Goal: Information Seeking & Learning: Learn about a topic

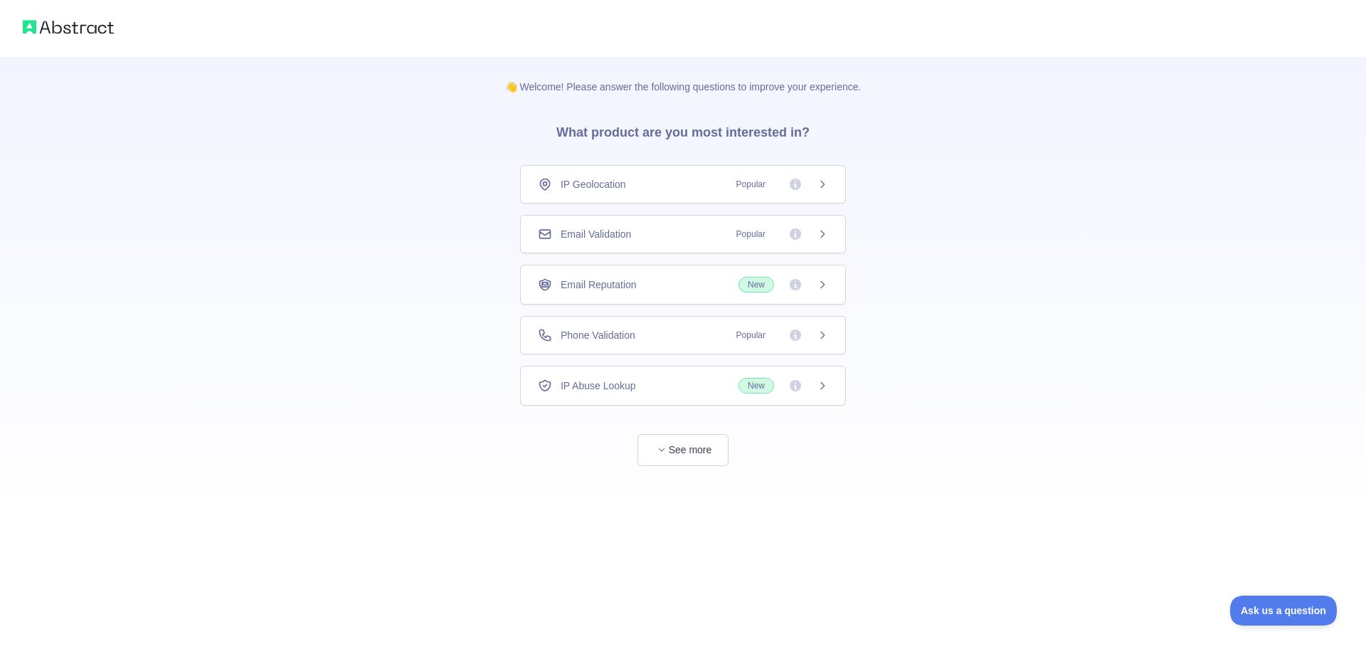
click at [823, 234] on icon at bounding box center [822, 233] width 11 height 11
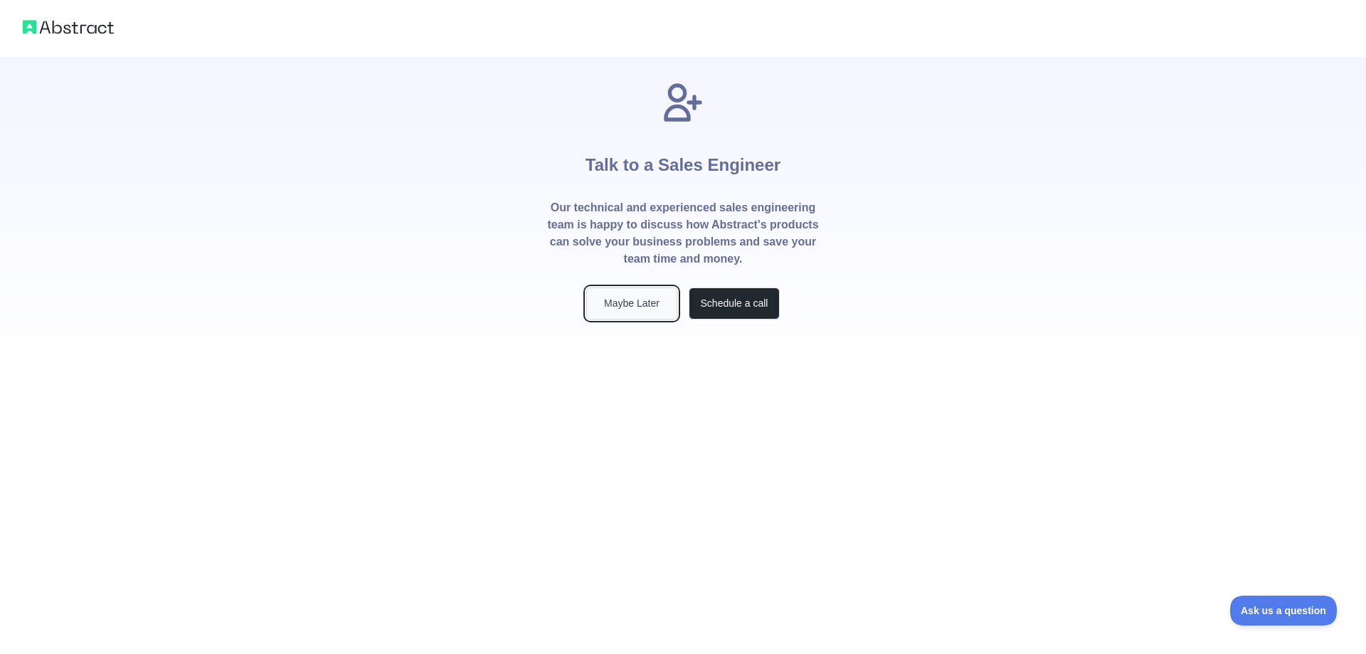
click at [653, 307] on button "Maybe Later" at bounding box center [631, 303] width 91 height 32
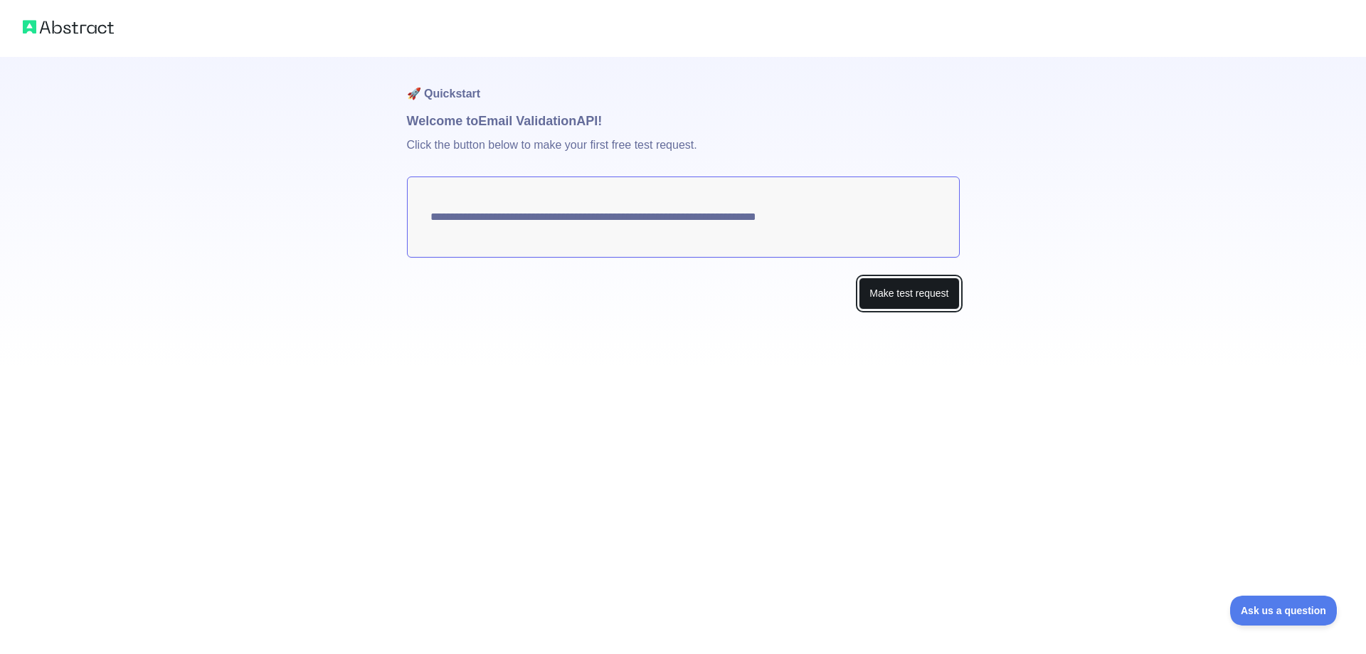
click at [914, 302] on button "Make test request" at bounding box center [909, 294] width 100 height 32
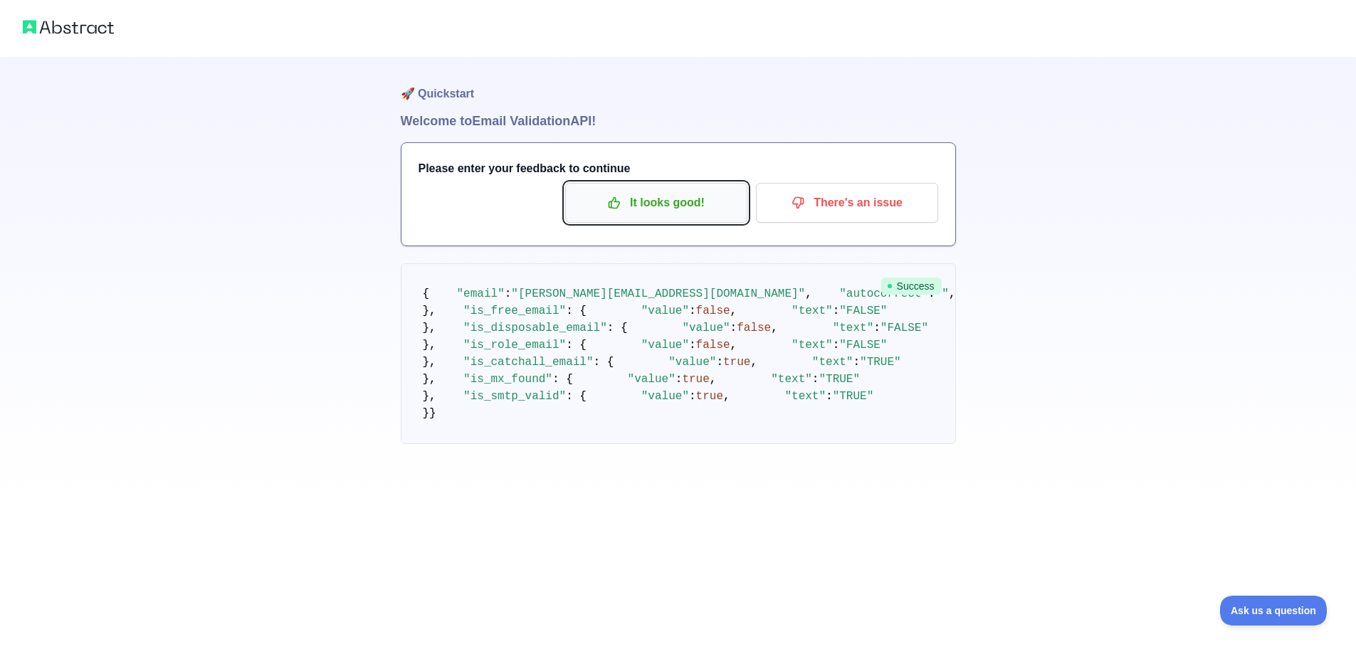
click at [680, 201] on p "It looks good!" at bounding box center [656, 203] width 161 height 24
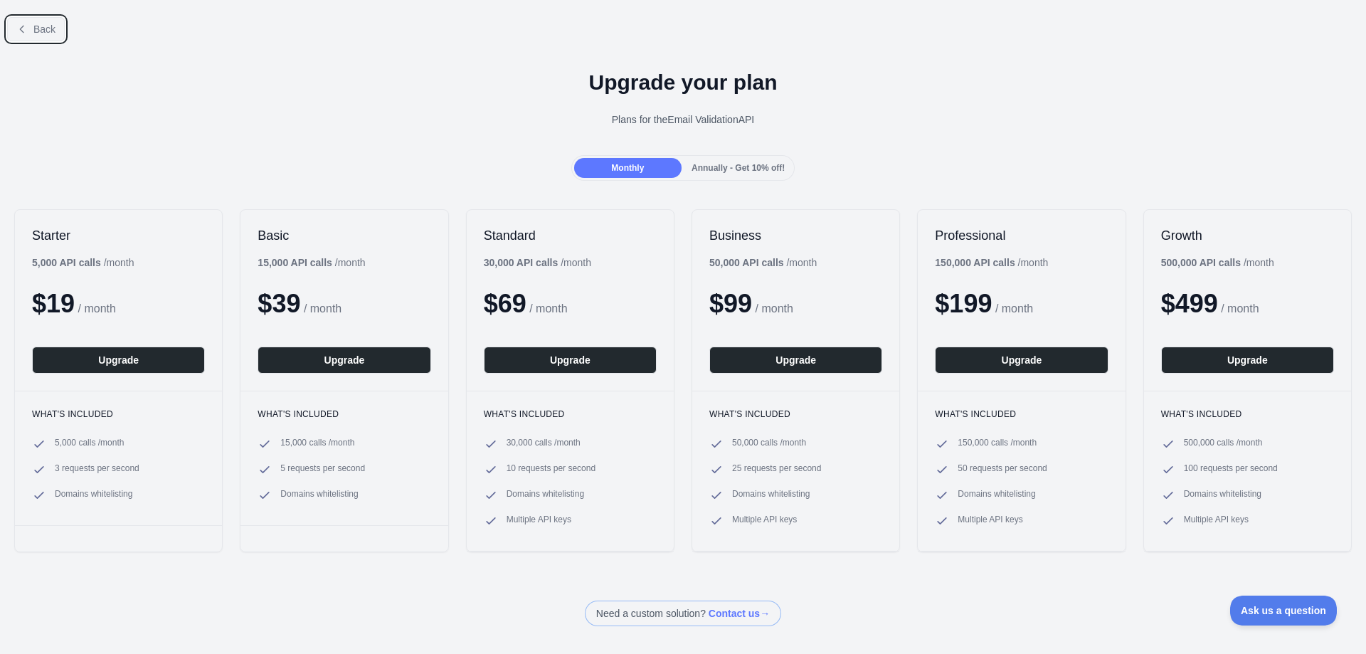
click at [33, 21] on button "Back" at bounding box center [36, 29] width 58 height 24
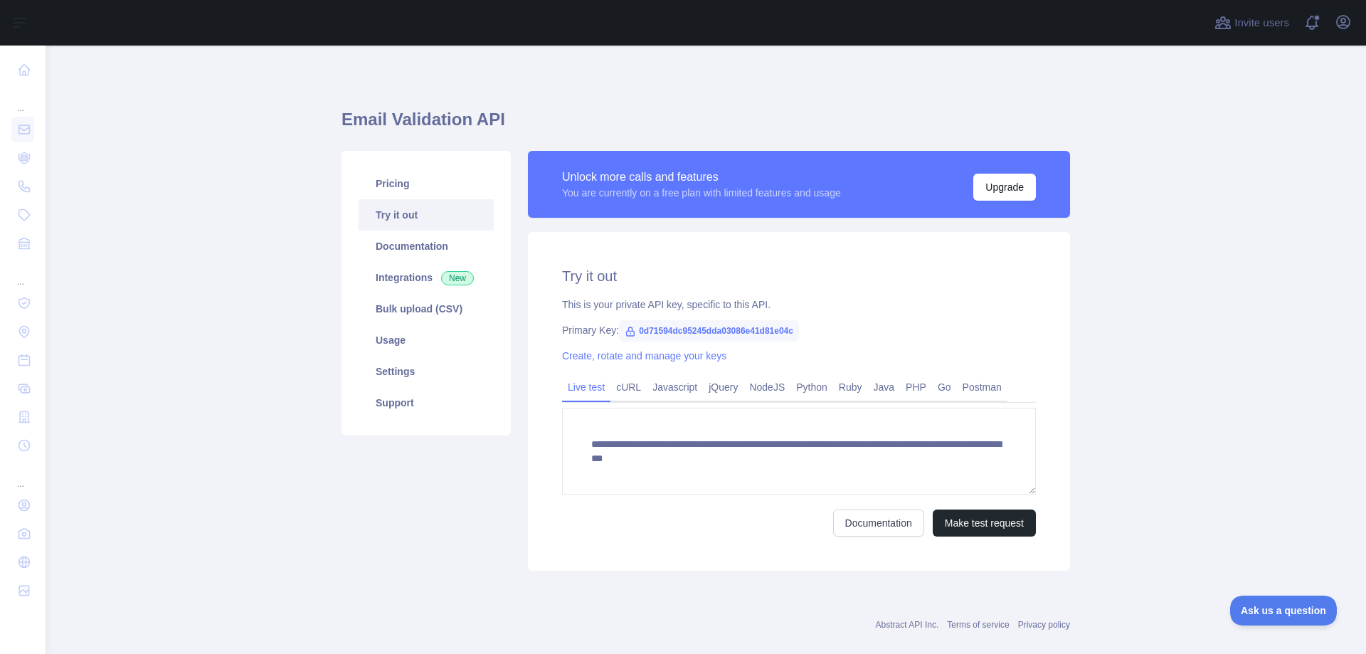
click at [687, 329] on span "0d71594dc95245dda03086e41d81e04c" at bounding box center [709, 330] width 180 height 21
click at [687, 330] on span "0d71594dc95245dda03086e41d81e04c" at bounding box center [709, 330] width 180 height 21
click at [731, 327] on span "0d71594dc95245dda03086e41d81e04c" at bounding box center [709, 330] width 180 height 21
click at [1117, 312] on main "**********" at bounding box center [706, 350] width 1321 height 608
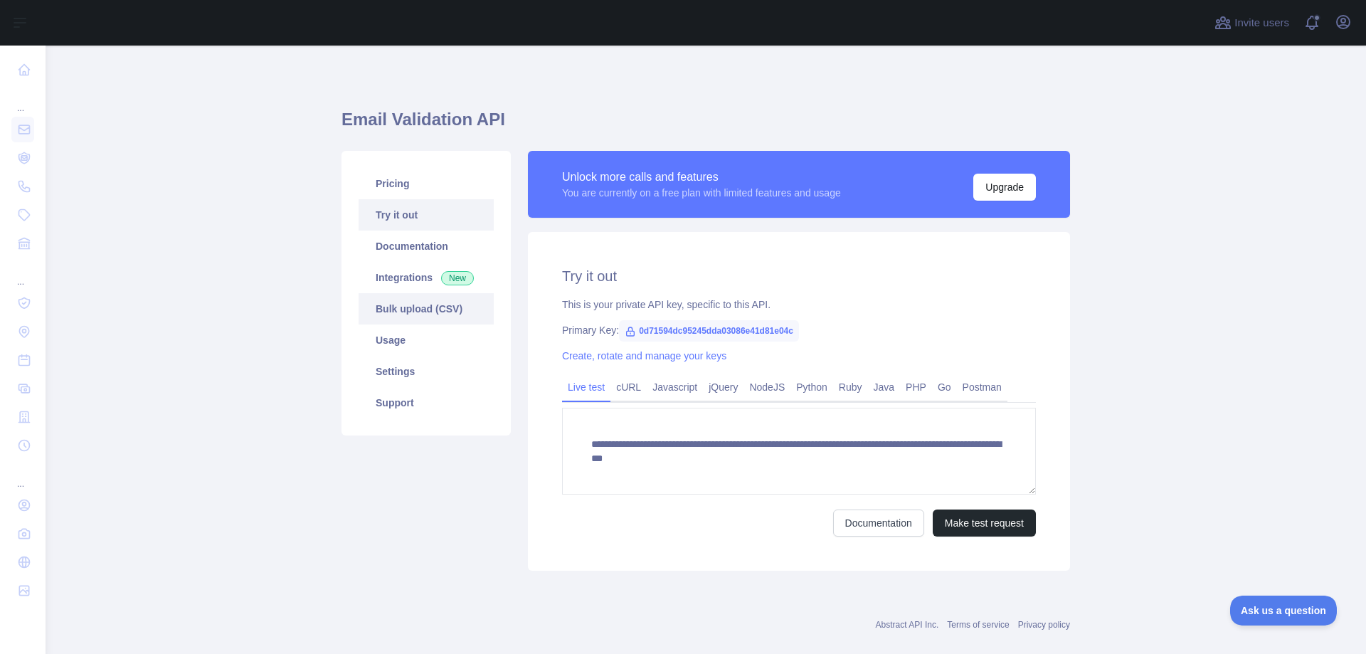
click at [400, 310] on link "Bulk upload (CSV)" at bounding box center [426, 308] width 135 height 31
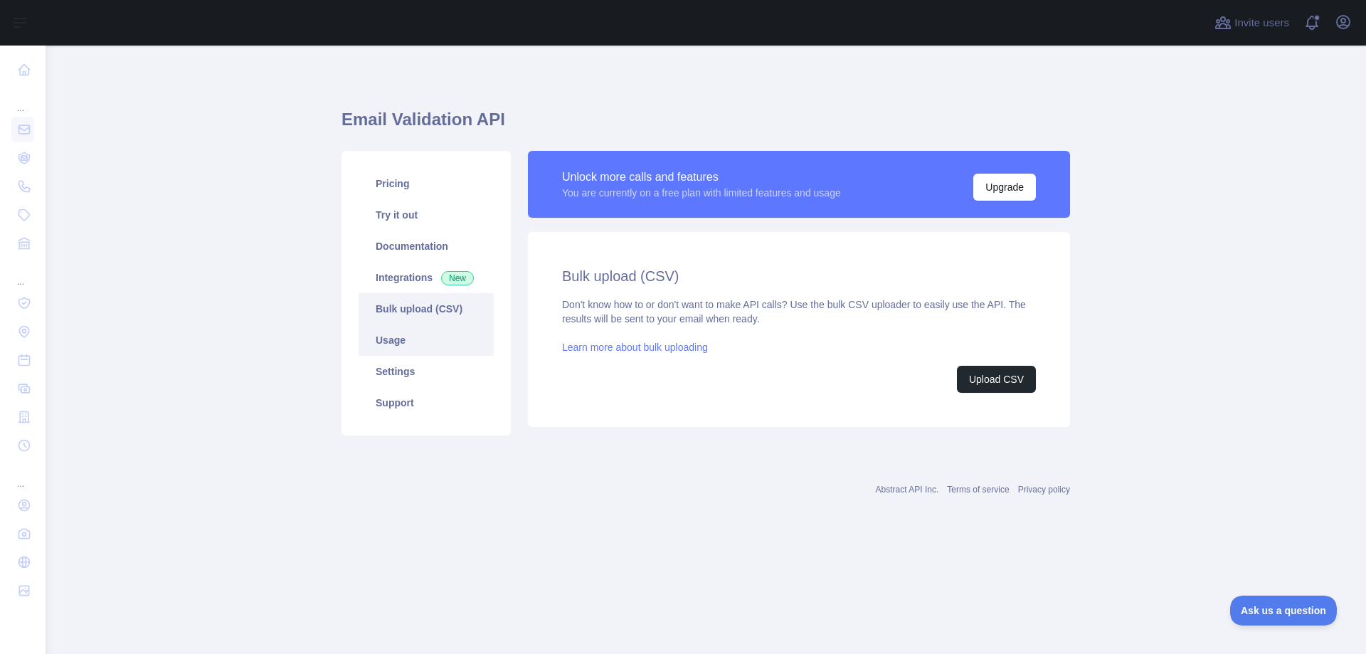
click at [415, 339] on link "Usage" at bounding box center [426, 339] width 135 height 31
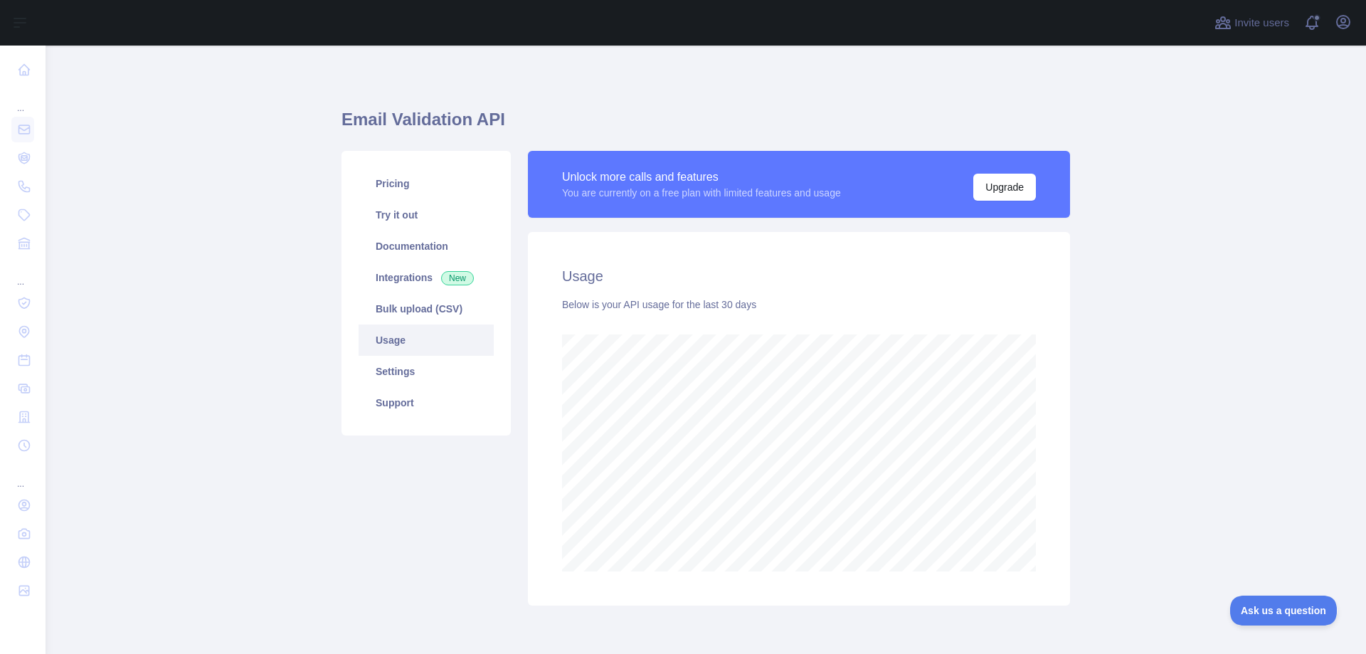
scroll to position [608, 1310]
click at [426, 304] on link "Bulk upload (CSV)" at bounding box center [426, 308] width 135 height 31
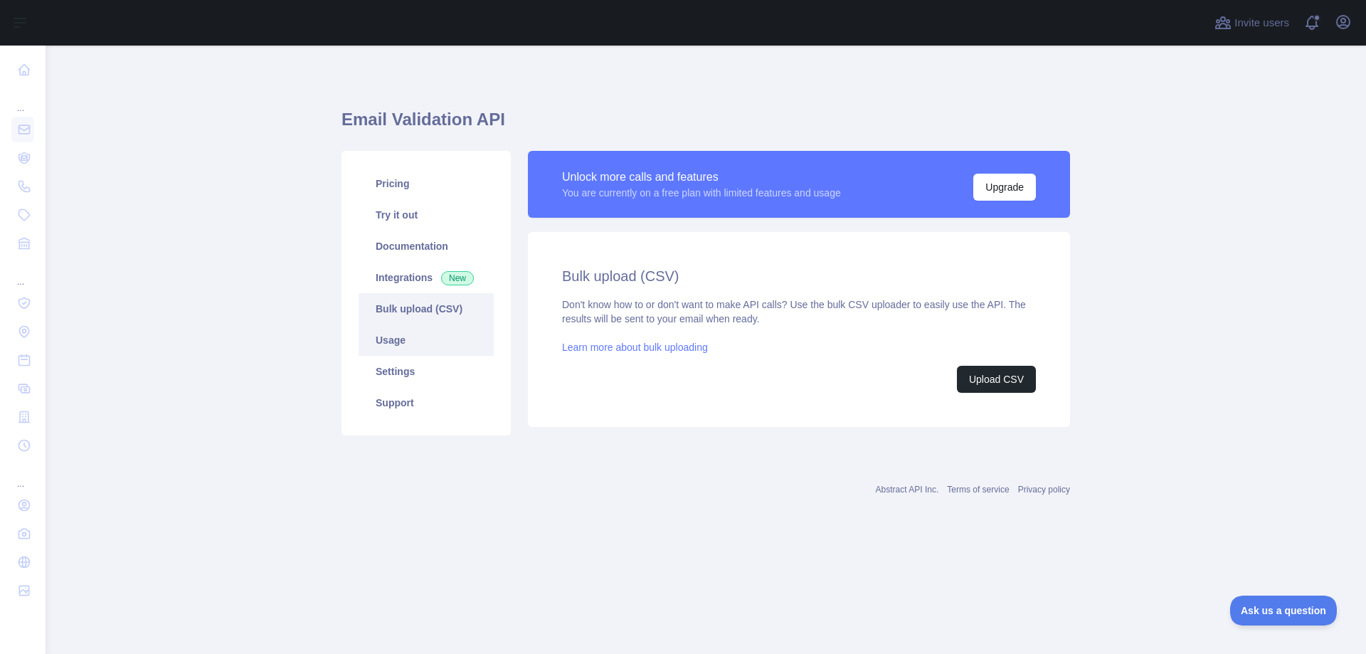
click at [418, 333] on link "Usage" at bounding box center [426, 339] width 135 height 31
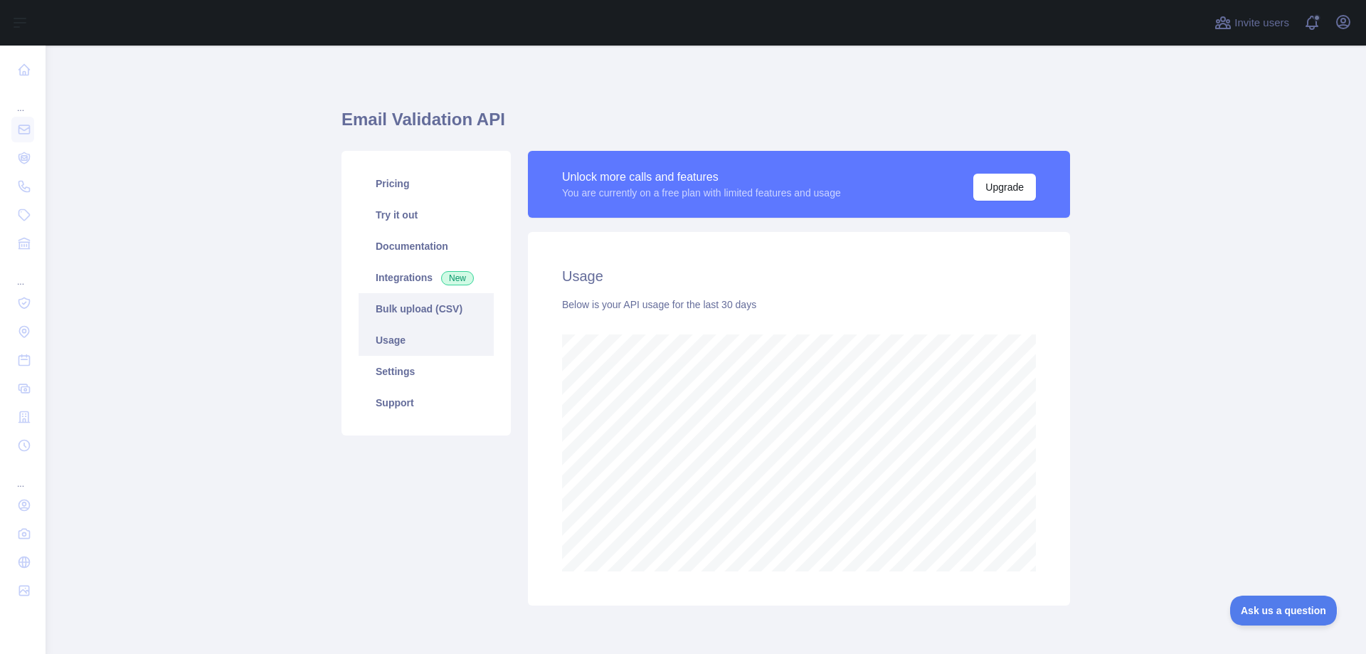
scroll to position [608, 1310]
click at [413, 248] on link "Documentation" at bounding box center [426, 246] width 135 height 31
click at [438, 250] on link "Documentation" at bounding box center [426, 246] width 135 height 31
click at [376, 181] on link "Pricing" at bounding box center [426, 183] width 135 height 31
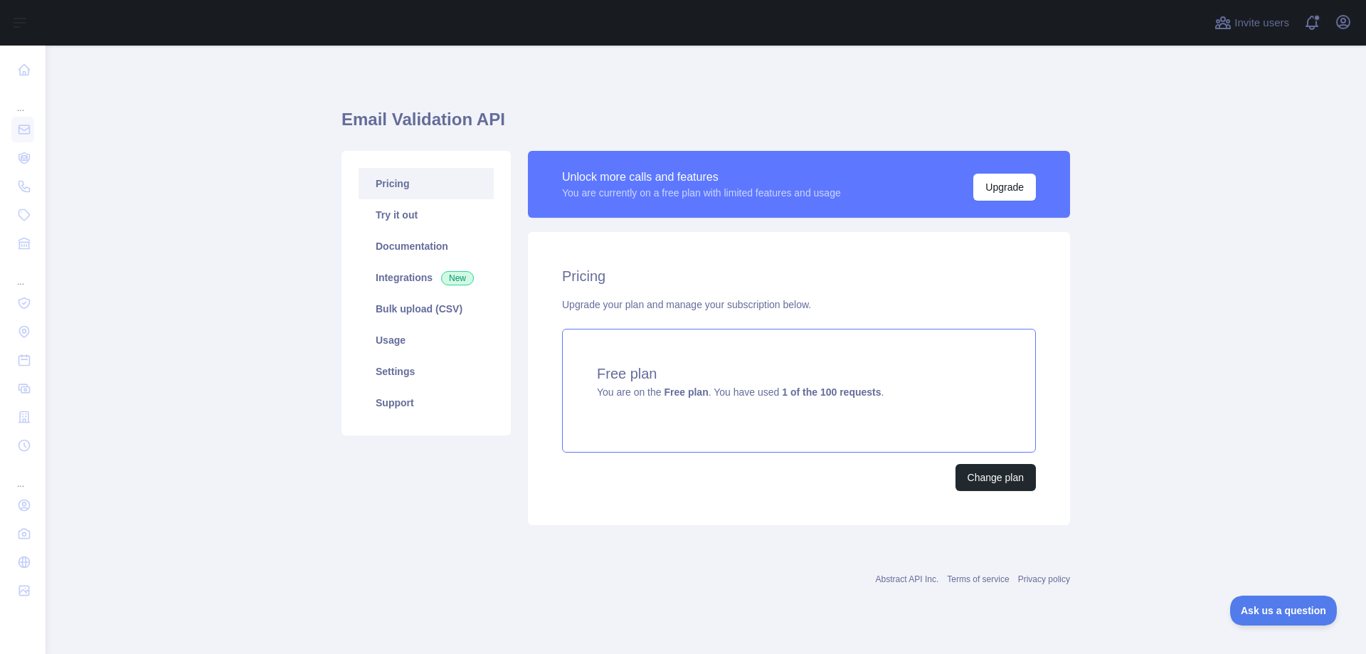
click at [714, 352] on div "Free plan You are on the Free plan . You have used 1 of the 100 requests ." at bounding box center [799, 391] width 474 height 124
